Goal: Transaction & Acquisition: Purchase product/service

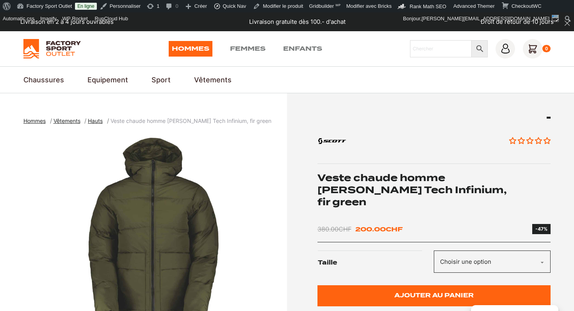
click at [384, 182] on h1 "Veste chaude homme [PERSON_NAME] Tech Infinium, fir green" at bounding box center [435, 190] width 234 height 37
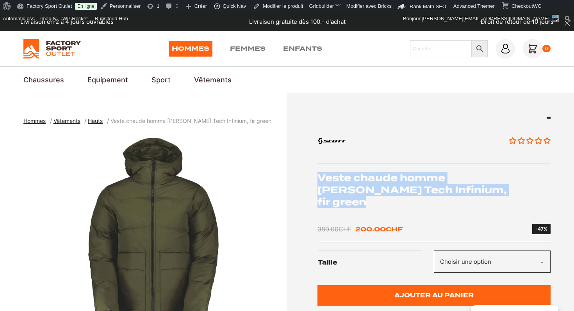
click at [384, 182] on h1 "Veste chaude homme [PERSON_NAME] Tech Infinium, fir green" at bounding box center [435, 190] width 234 height 37
copy div "Veste chaude homme [PERSON_NAME] Tech Infinium, fir green"
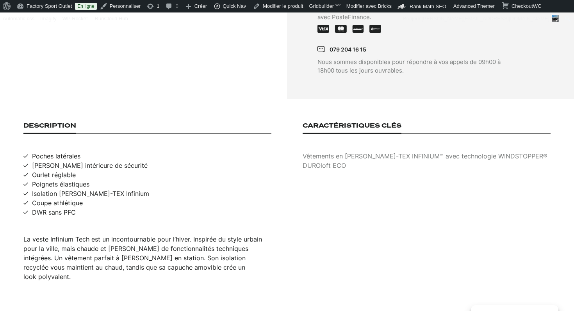
scroll to position [492, 0]
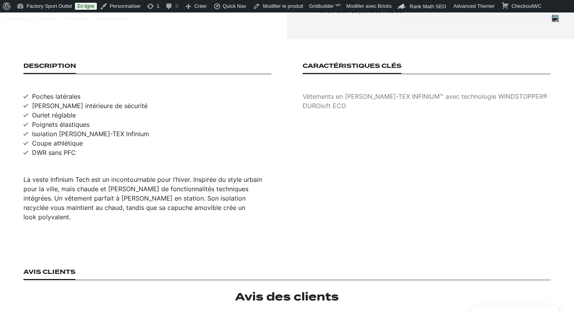
click at [143, 175] on div "La veste Infinium Tech est un incontournable pour l’hiver. Inspirée du style ur…" at bounding box center [147, 198] width 248 height 47
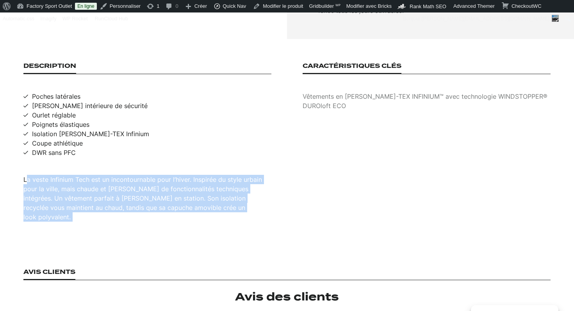
click at [143, 175] on div "La veste Infinium Tech est un incontournable pour l’hiver. Inspirée du style ur…" at bounding box center [147, 198] width 248 height 47
copy div "La veste Infinium Tech est un incontournable pour l’hiver. Inspirée du style ur…"
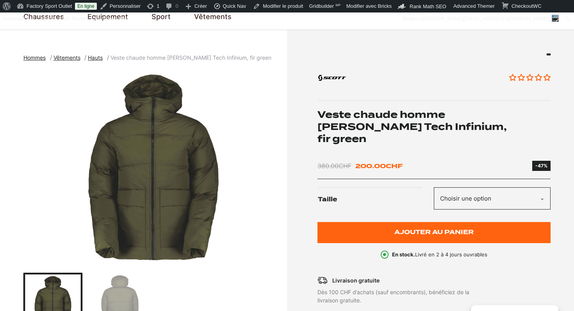
scroll to position [0, 0]
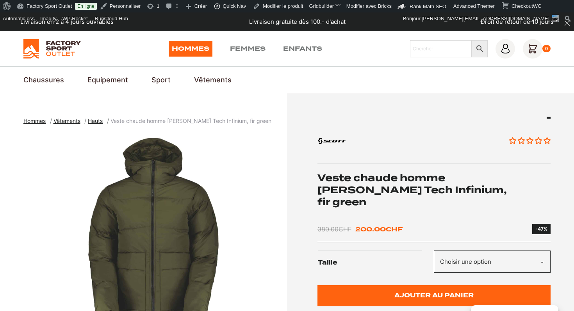
click at [175, 205] on img "1 of 2" at bounding box center [153, 230] width 260 height 195
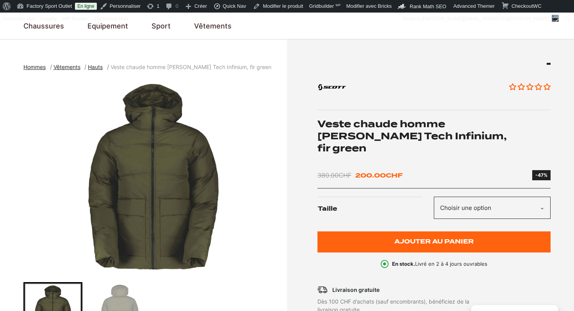
scroll to position [90, 0]
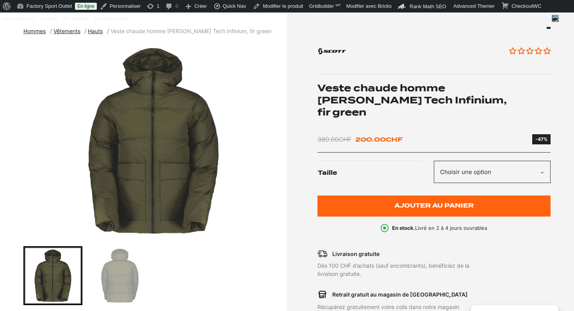
click at [465, 161] on select "Choisir une option M L" at bounding box center [492, 172] width 117 height 22
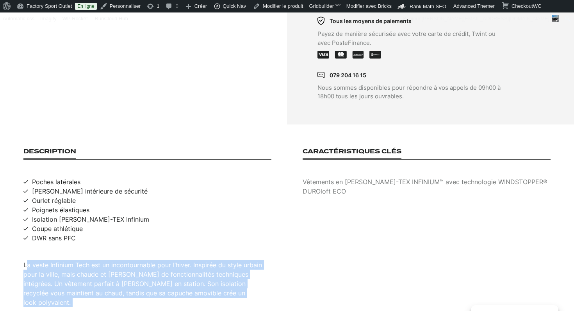
scroll to position [410, 0]
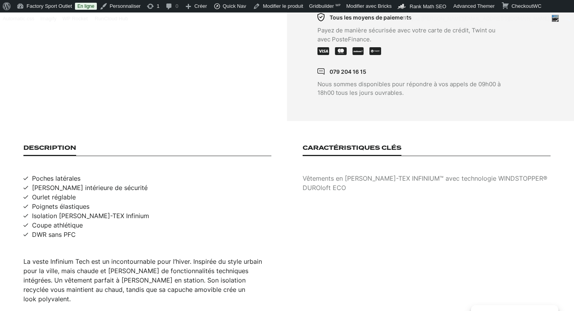
click at [66, 174] on span "Poches latérales" at bounding box center [56, 178] width 48 height 9
copy span "Poches latérales"
click at [73, 183] on span "[PERSON_NAME] intérieure de sécurité" at bounding box center [90, 187] width 116 height 9
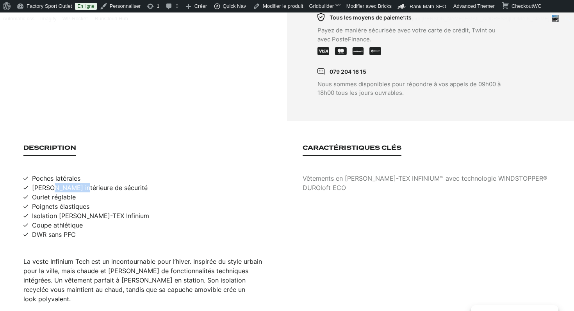
click at [73, 183] on span "[PERSON_NAME] intérieure de sécurité" at bounding box center [90, 187] width 116 height 9
copy span "[PERSON_NAME] intérieure de sécurité"
click at [52, 193] on span "Ourlet réglable" at bounding box center [54, 197] width 44 height 9
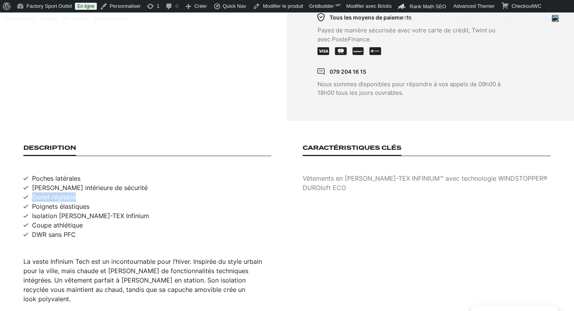
click at [52, 193] on span "Ourlet réglable" at bounding box center [54, 197] width 44 height 9
copy span "Ourlet réglable"
click at [60, 202] on span "Poignets élastiques" at bounding box center [60, 206] width 57 height 9
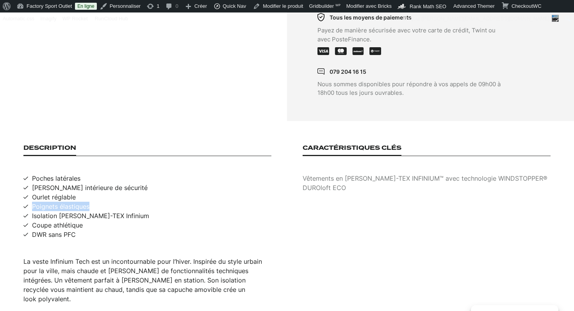
click at [60, 202] on span "Poignets élastiques" at bounding box center [60, 206] width 57 height 9
copy span "Poignets élastiques"
click at [69, 211] on span "Isolation [PERSON_NAME]-TEX Infinium" at bounding box center [90, 215] width 117 height 9
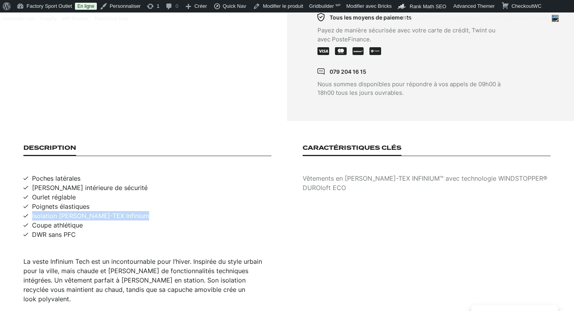
copy span "Isolation [PERSON_NAME]-TEX Infinium"
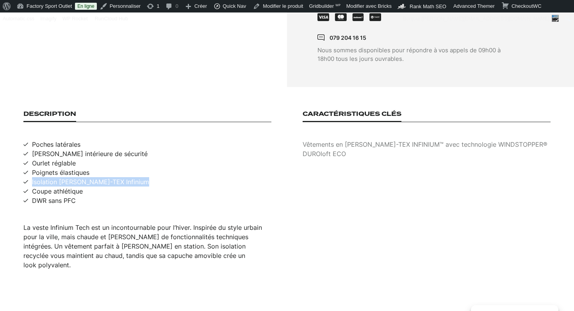
scroll to position [446, 0]
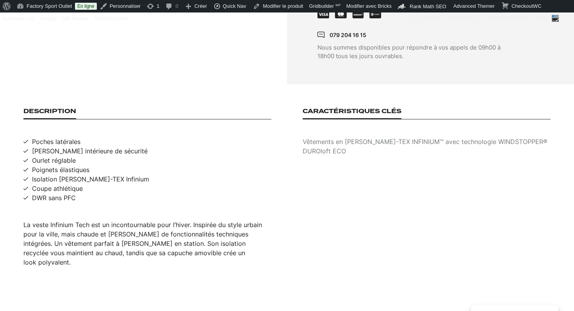
click at [53, 193] on span "DWR sans PFC" at bounding box center [54, 197] width 44 height 9
copy span "DWR sans PFC"
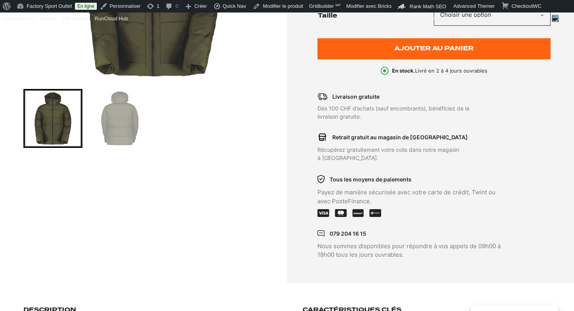
scroll to position [347, 0]
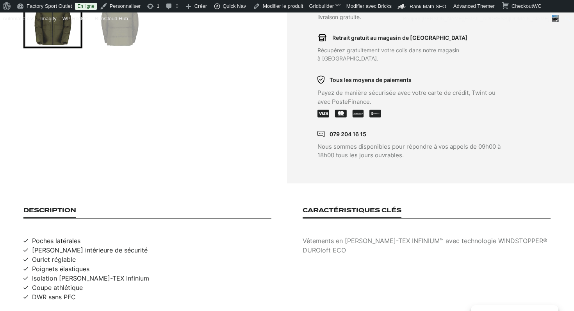
click at [336, 236] on p "Vêtements en [PERSON_NAME]-TEX INFINIUM™ avec technologie WINDSTOPPER®" at bounding box center [427, 240] width 248 height 9
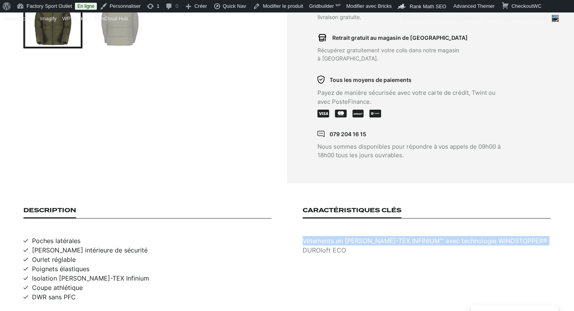
click at [336, 236] on p "Vêtements en [PERSON_NAME]-TEX INFINIUM™ avec technologie WINDSTOPPER®" at bounding box center [427, 240] width 248 height 9
copy p "Vêtements en [PERSON_NAME]-TEX INFINIUM™ avec technologie WINDSTOPPER®"
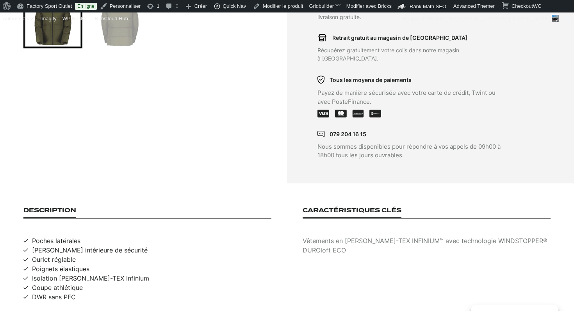
click at [335, 246] on p "DUROloft ECO" at bounding box center [427, 250] width 248 height 9
copy p "DUROloft ECO"
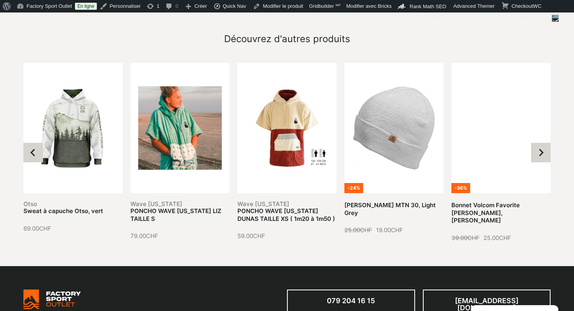
scroll to position [861, 0]
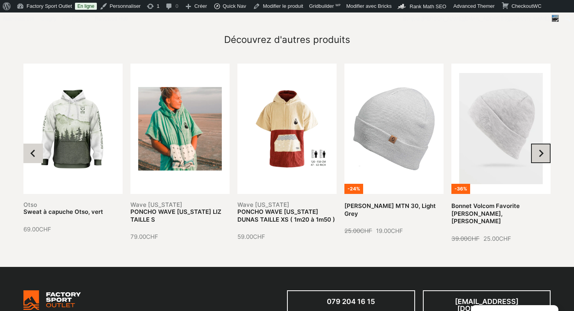
click at [537, 144] on button "Next slide" at bounding box center [541, 154] width 20 height 20
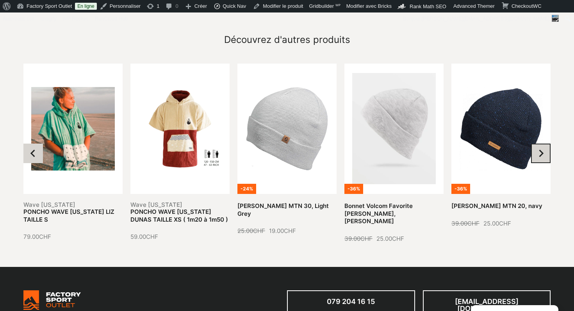
click at [537, 144] on button "Next slide" at bounding box center [541, 154] width 20 height 20
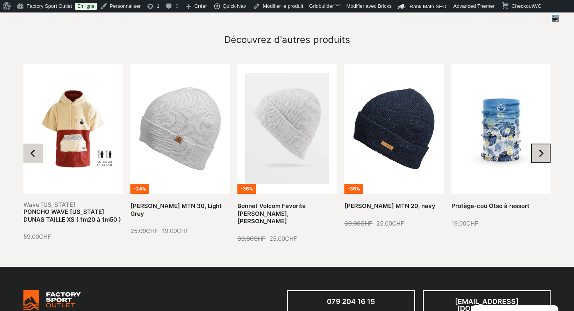
click at [537, 144] on button "Next slide" at bounding box center [541, 154] width 20 height 20
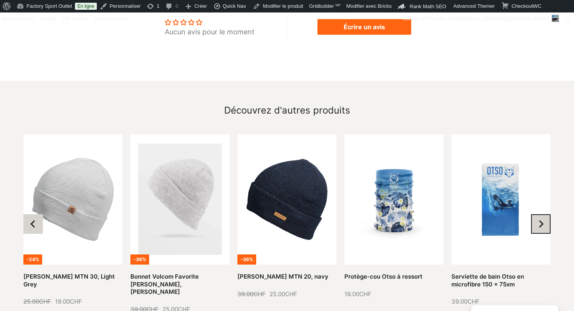
scroll to position [765, 0]
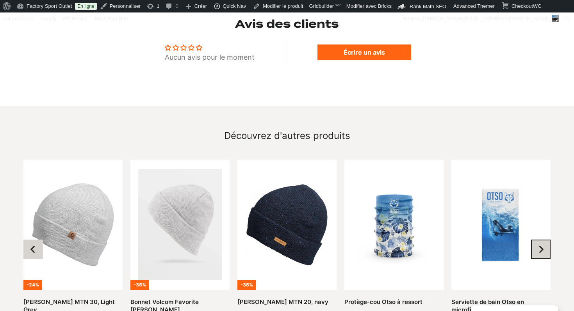
click at [539, 246] on icon "Next slide" at bounding box center [541, 250] width 8 height 8
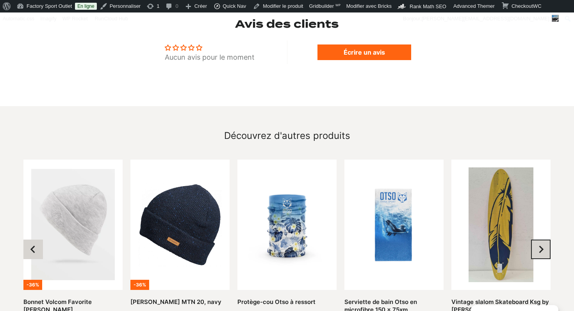
click at [539, 246] on icon "Next slide" at bounding box center [541, 250] width 8 height 8
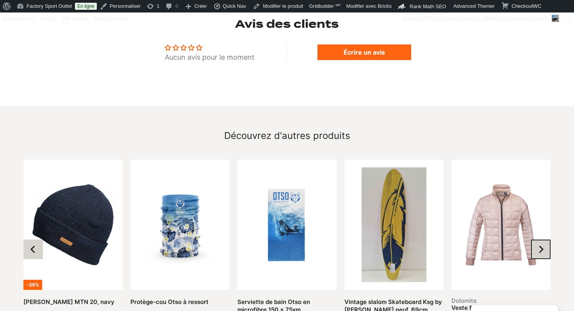
click at [542, 246] on icon "Next slide" at bounding box center [542, 249] width 5 height 7
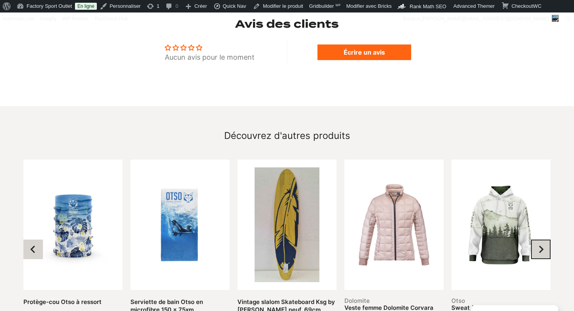
click at [537, 240] on button "Next slide" at bounding box center [541, 250] width 20 height 20
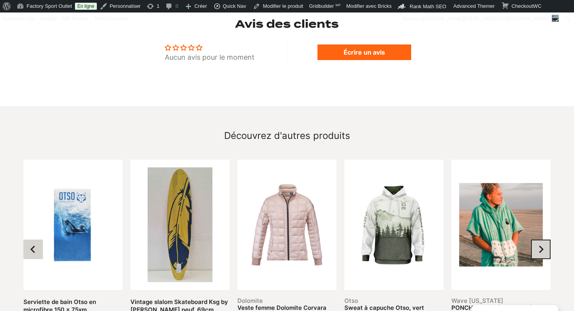
click at [537, 240] on button "Go to first slide" at bounding box center [541, 250] width 20 height 20
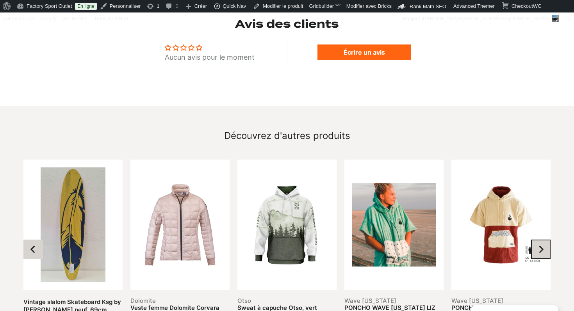
click at [537, 240] on button "Next slide" at bounding box center [541, 250] width 20 height 20
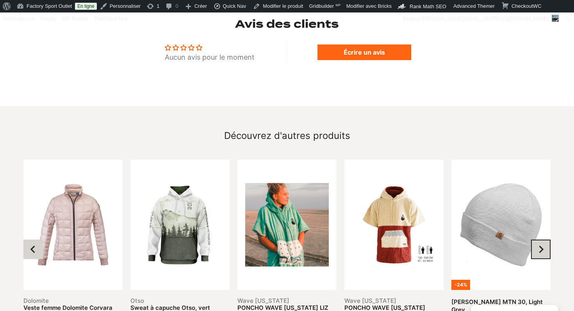
click at [537, 240] on button "Next slide" at bounding box center [541, 250] width 20 height 20
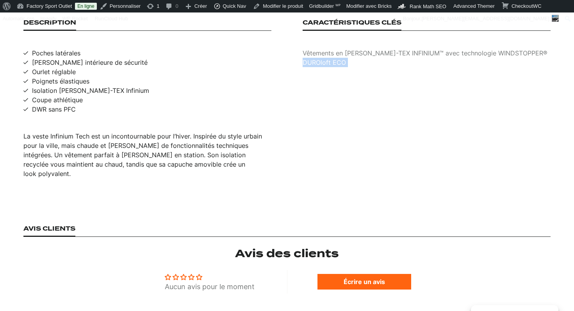
scroll to position [511, 0]
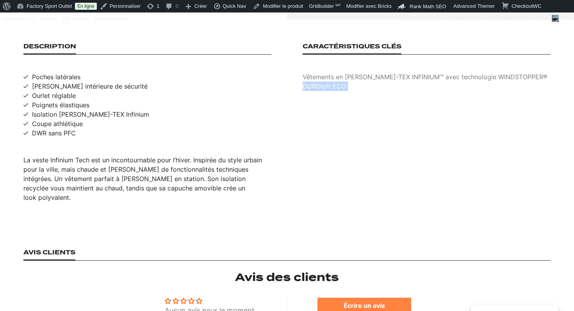
click at [364, 298] on link "Écrire un avis" at bounding box center [365, 306] width 94 height 16
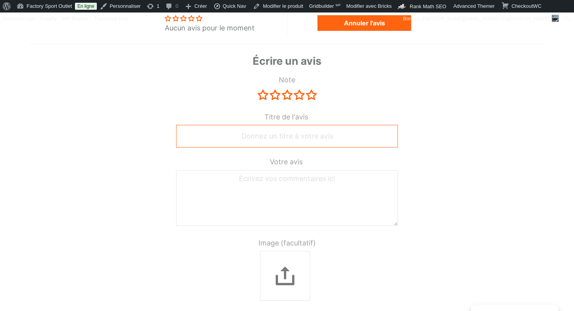
scroll to position [809, 0]
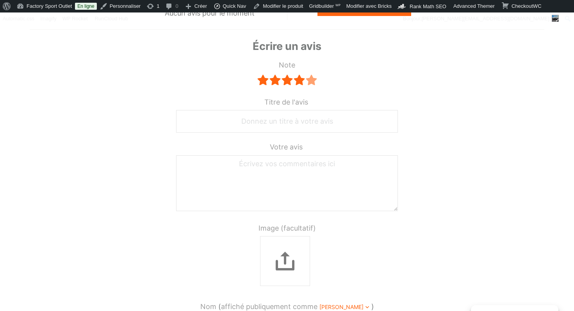
click at [314, 75] on link "5 stars" at bounding box center [311, 80] width 11 height 10
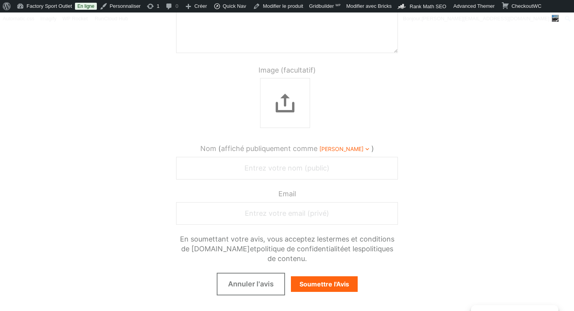
scroll to position [1009, 0]
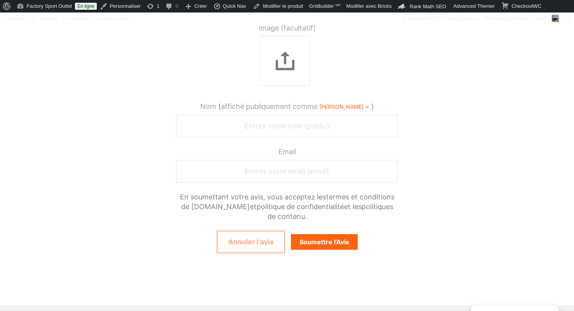
click at [256, 231] on link "Annuler l'avis" at bounding box center [251, 242] width 68 height 23
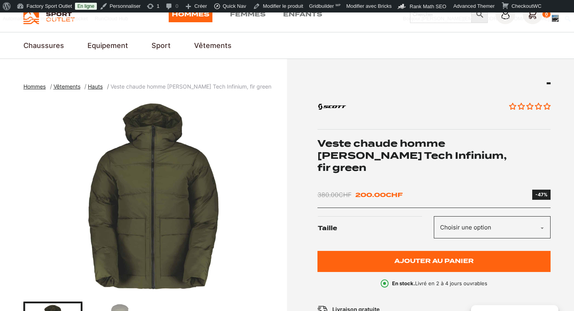
scroll to position [0, 0]
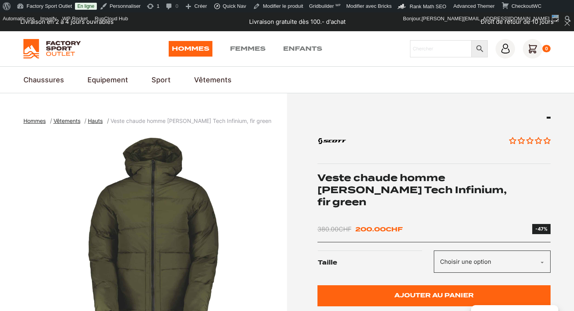
click at [51, 50] on img at bounding box center [51, 49] width 57 height 20
